Goal: Transaction & Acquisition: Download file/media

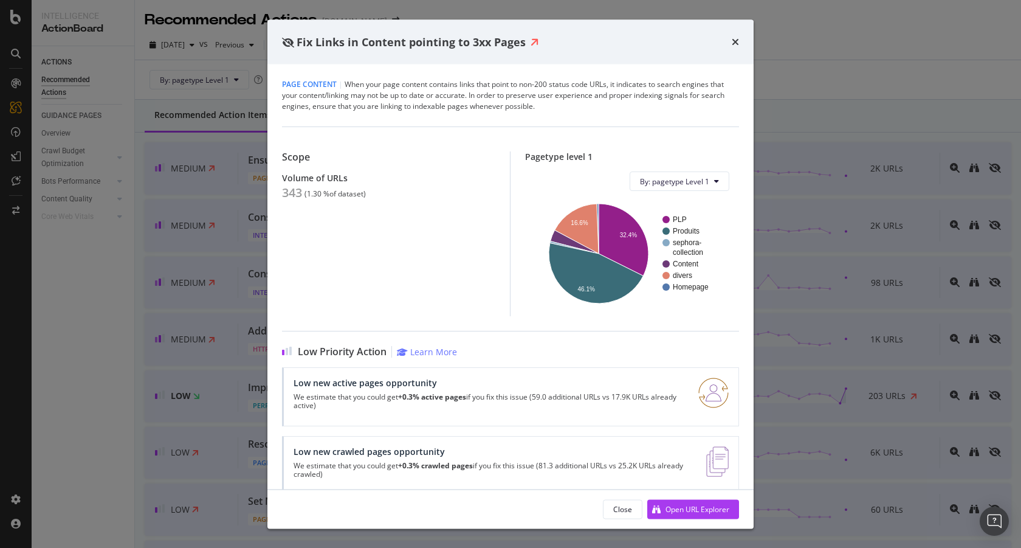
scroll to position [1122, 0]
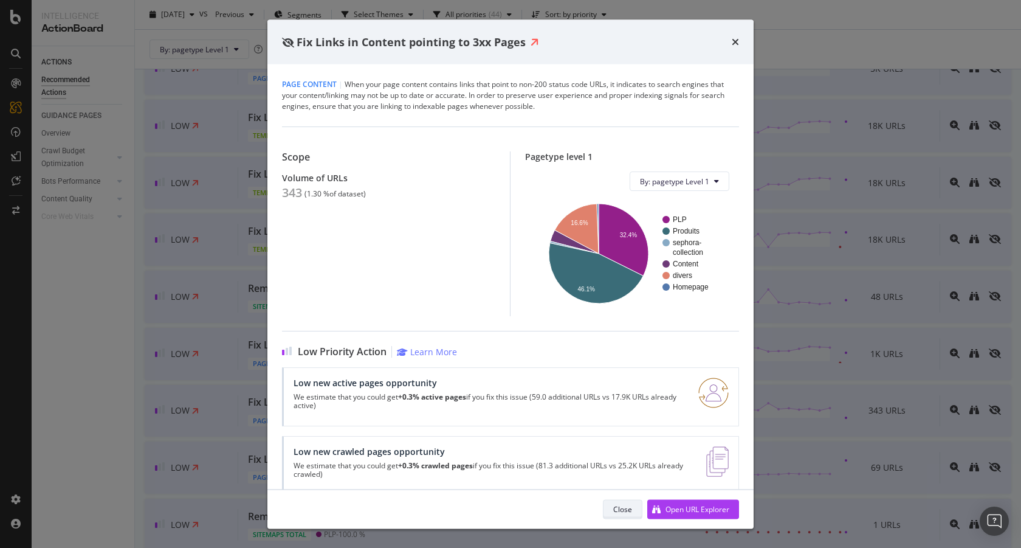
click at [630, 509] on div "Close" at bounding box center [622, 508] width 19 height 10
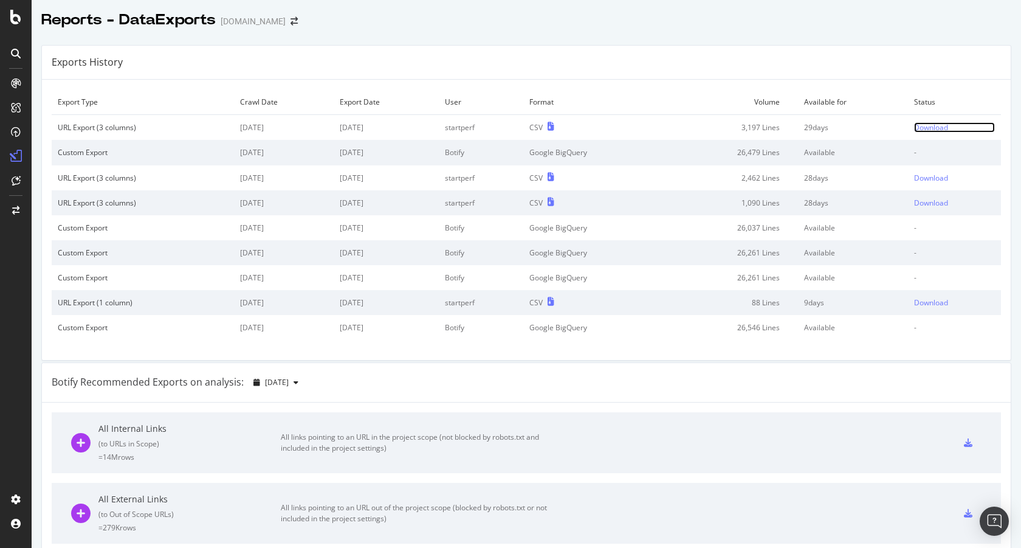
click at [926, 128] on div "Download" at bounding box center [931, 127] width 34 height 10
